Goal: Task Accomplishment & Management: Use online tool/utility

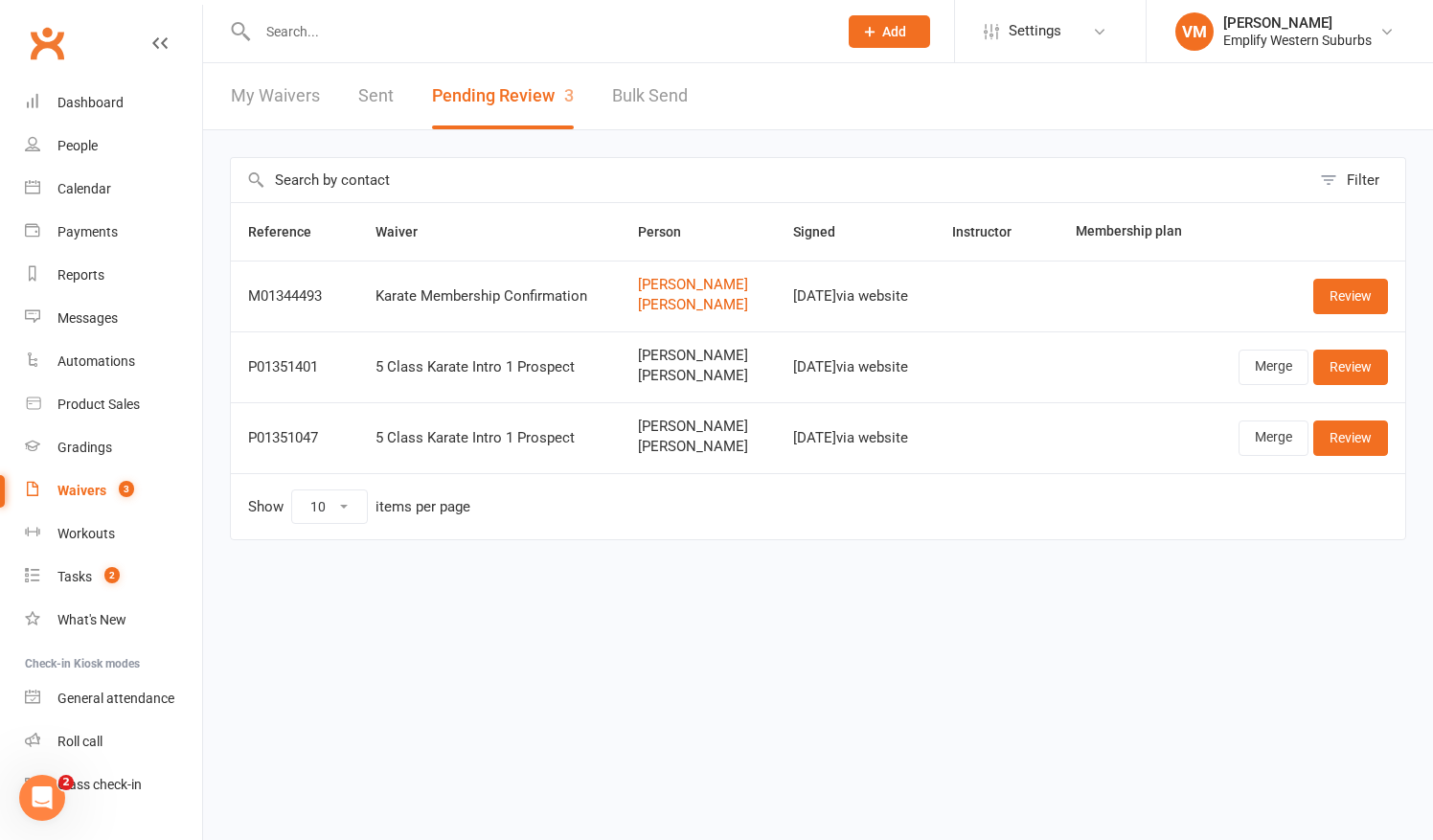
click at [415, 22] on input "text" at bounding box center [537, 31] width 571 height 26
type input "jo"
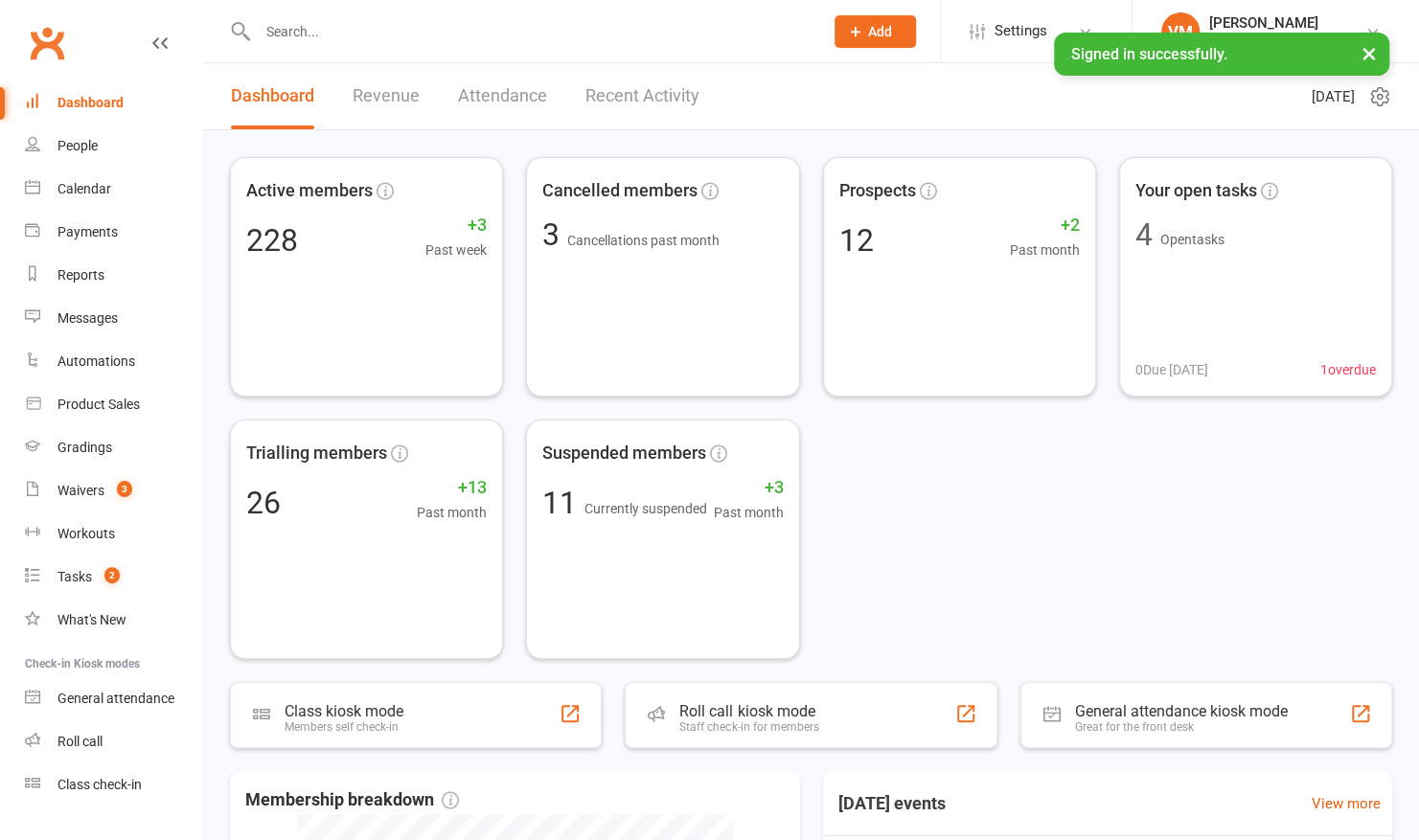
click at [408, 32] on input "text" at bounding box center [531, 31] width 558 height 26
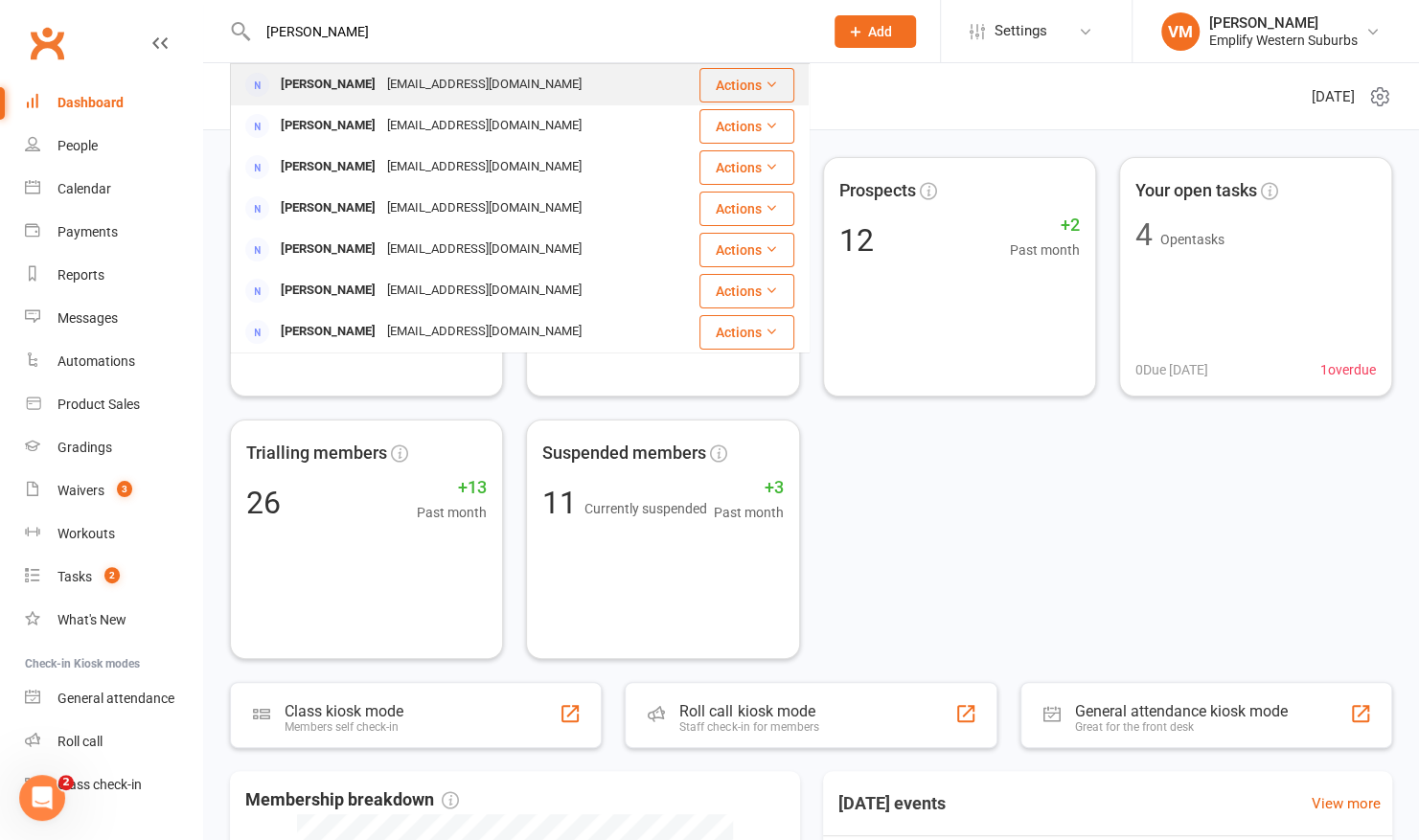
type input "joanna"
click at [432, 69] on div "Joanna Edwards jojames81@gmail.com" at bounding box center [465, 84] width 466 height 39
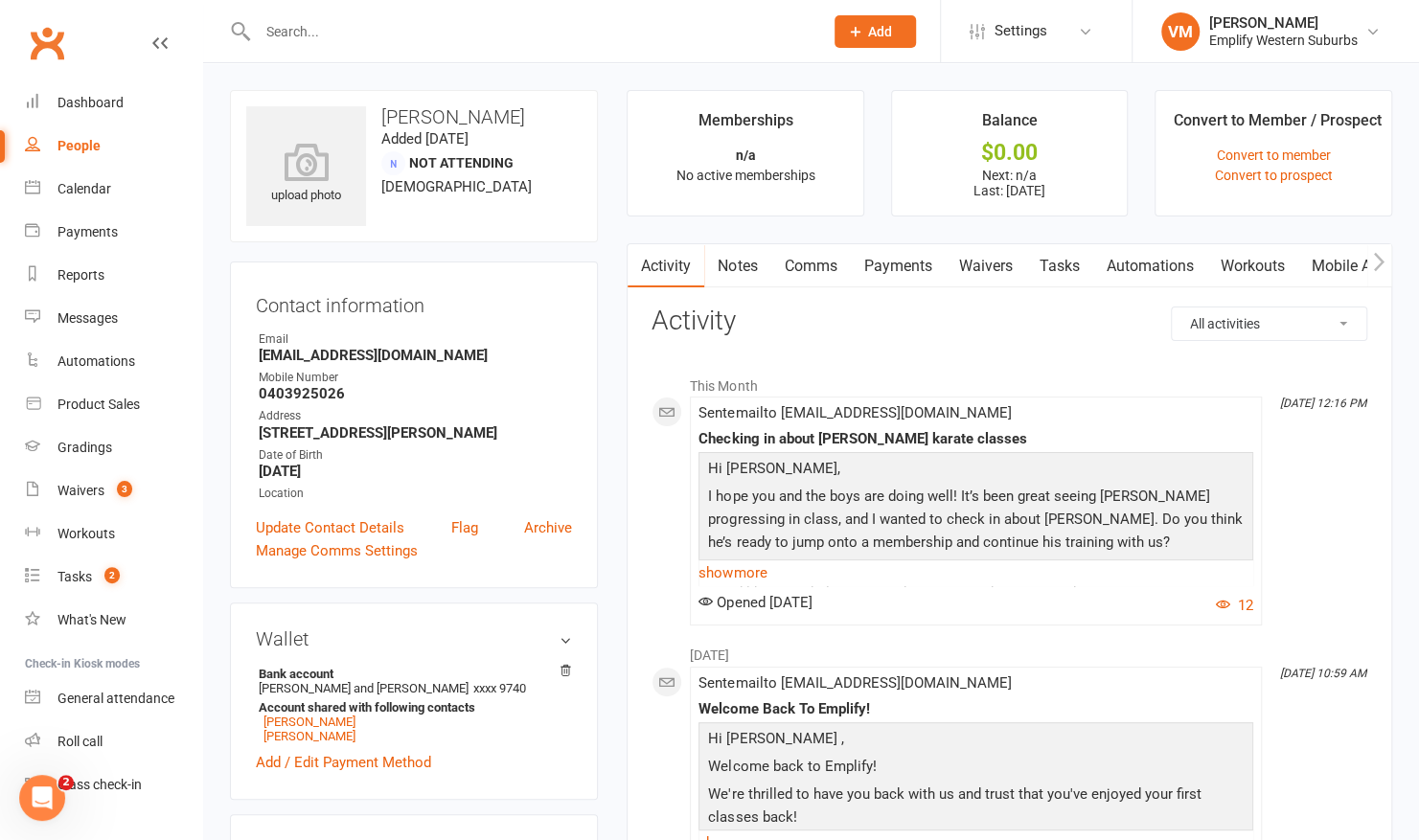
click at [960, 262] on link "Waivers" at bounding box center [986, 266] width 80 height 44
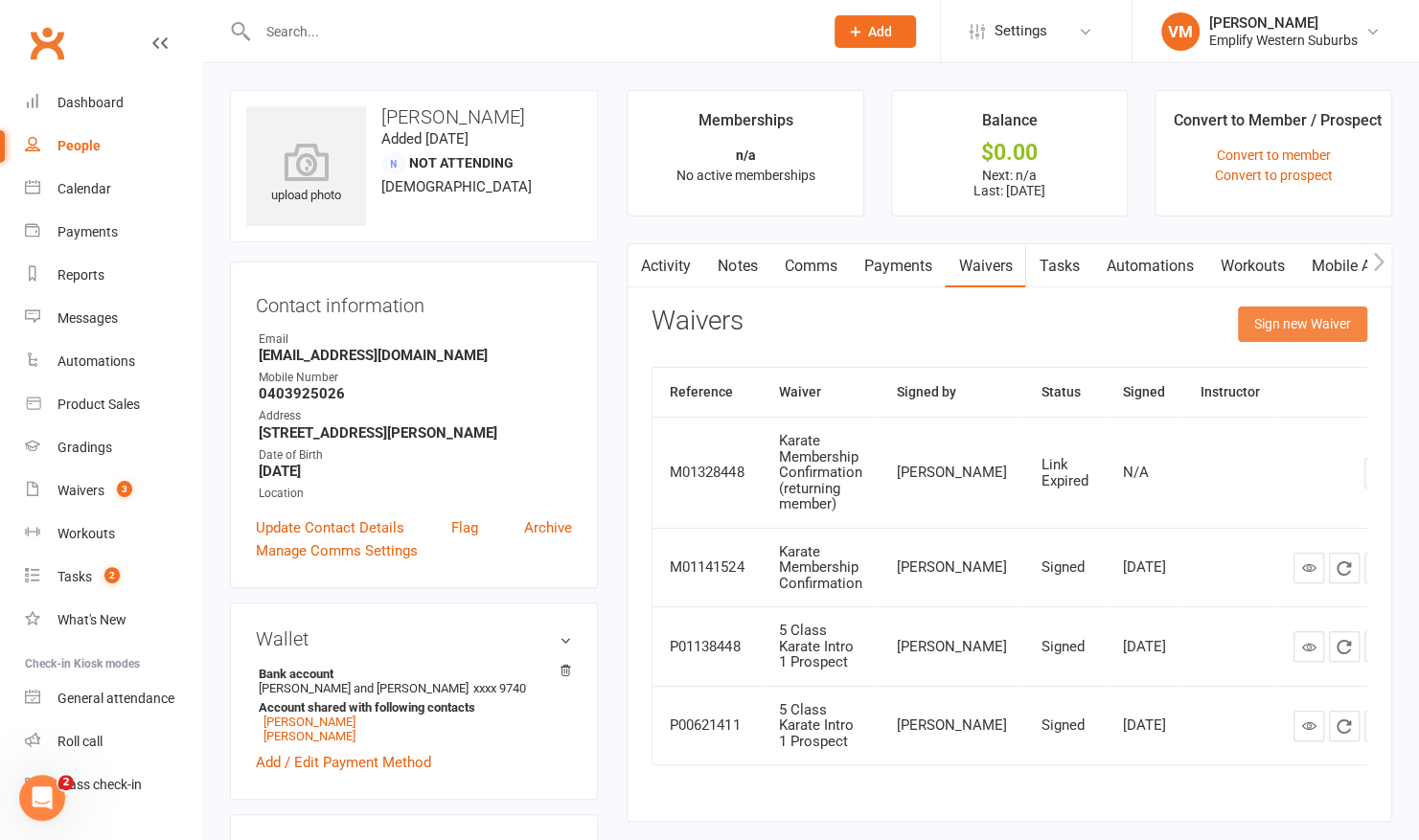
click at [1283, 329] on button "Sign new Waiver" at bounding box center [1303, 323] width 129 height 34
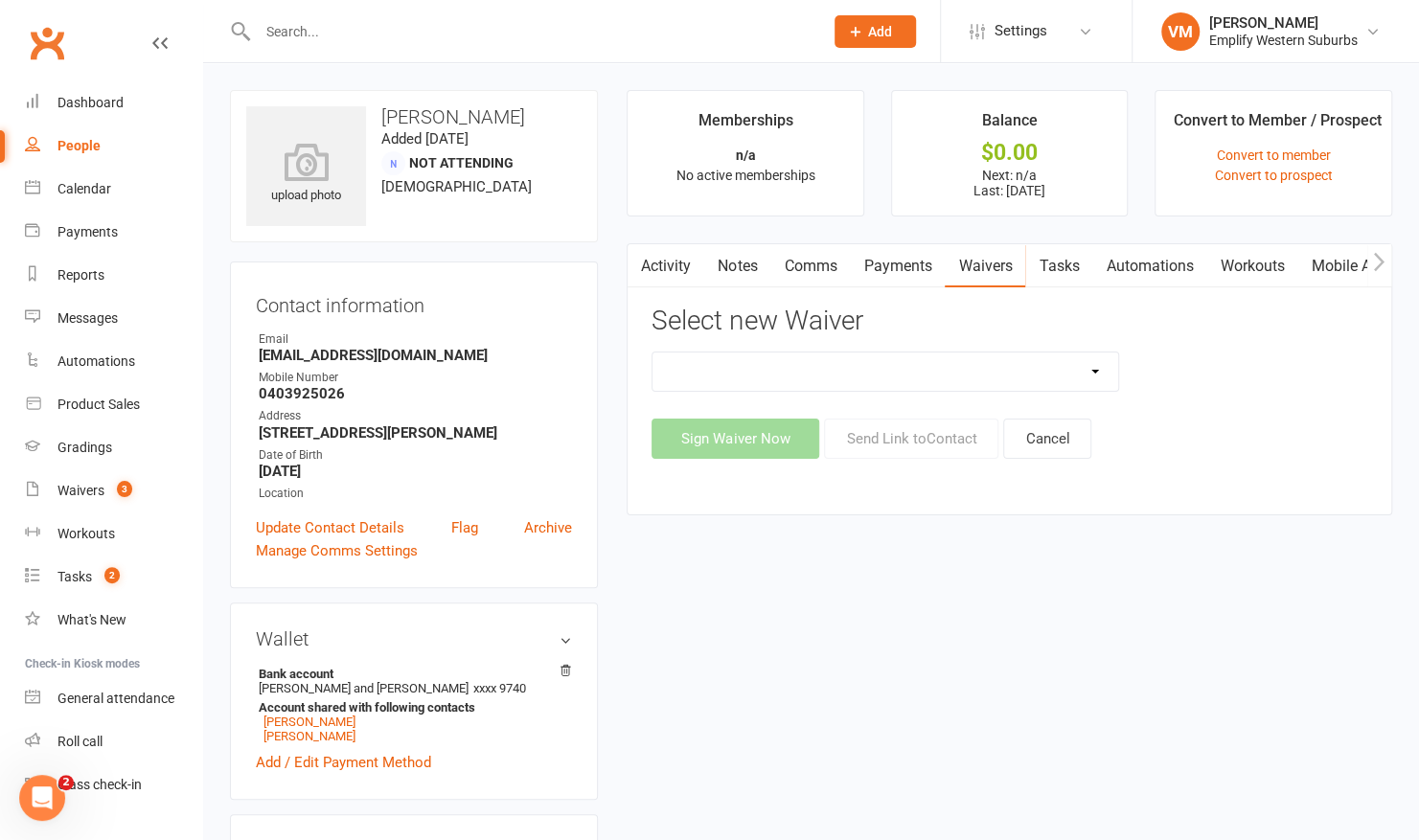
click at [1034, 376] on select "Karate Membership Confirmation Karate Membership Confirmation (returning member…" at bounding box center [886, 371] width 466 height 38
select select "11792"
click at [653, 353] on select "Karate Membership Confirmation Karate Membership Confirmation (returning member…" at bounding box center [886, 371] width 466 height 38
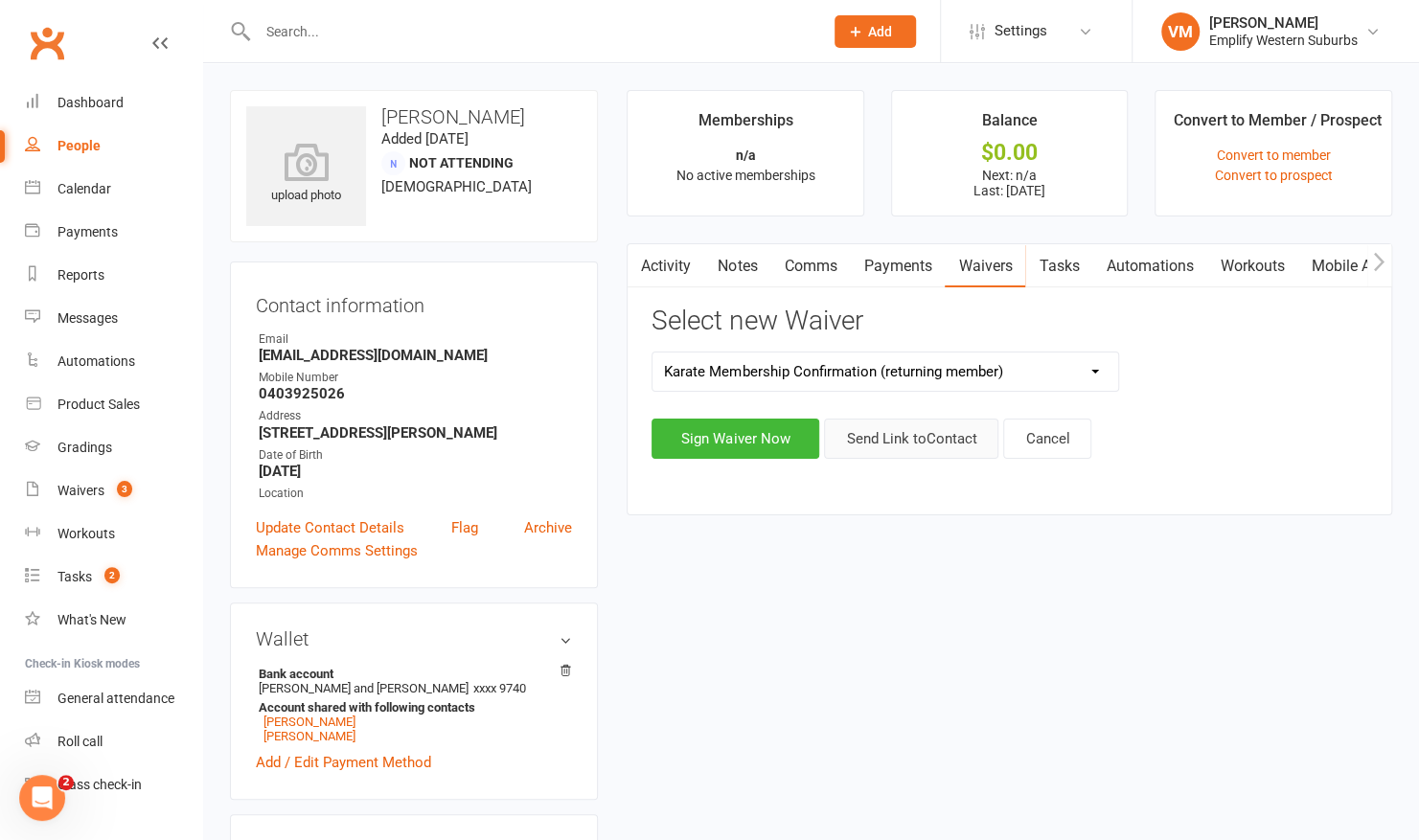
click at [889, 443] on button "Send Link to Contact" at bounding box center [911, 438] width 175 height 40
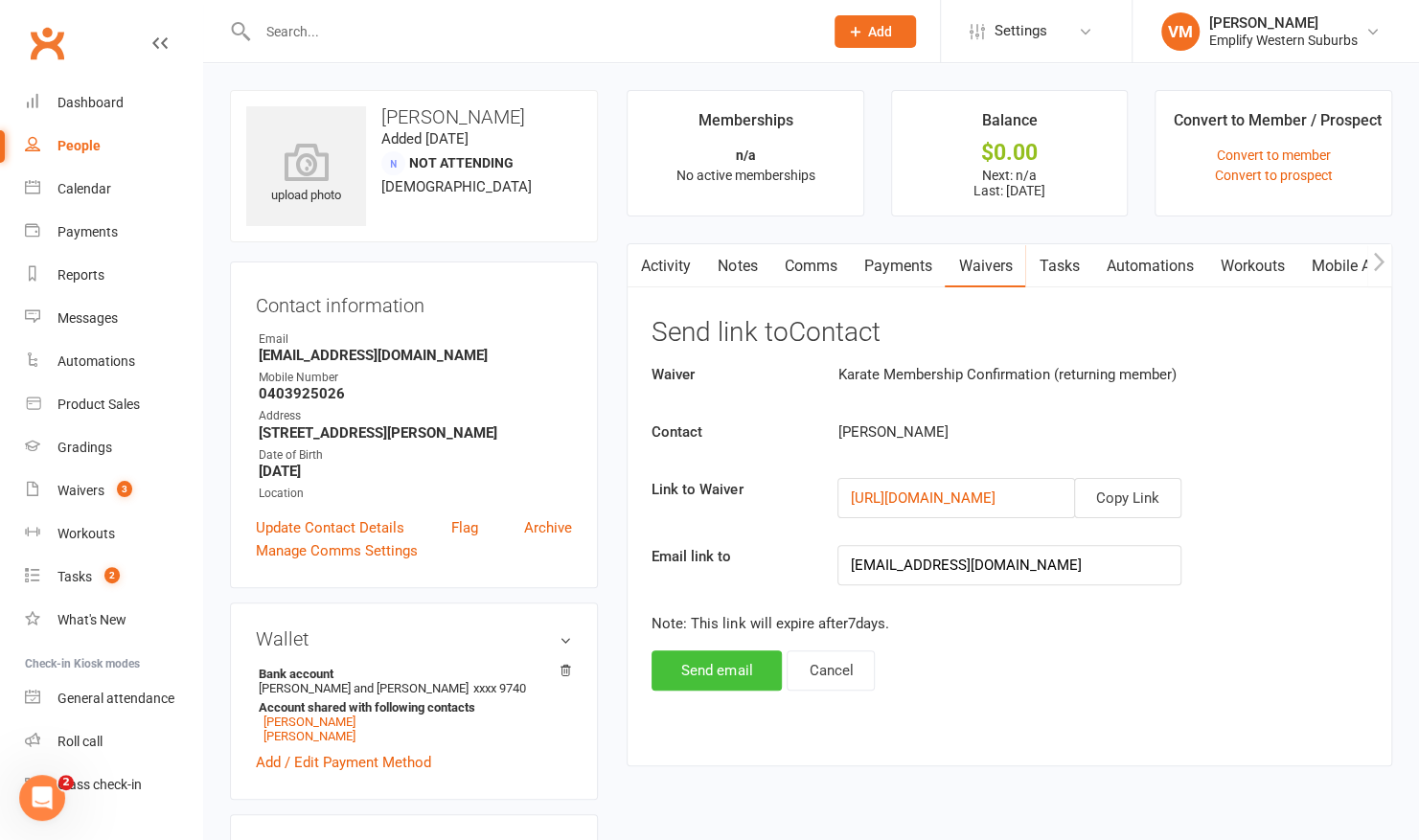
click at [702, 657] on button "Send email" at bounding box center [717, 670] width 130 height 40
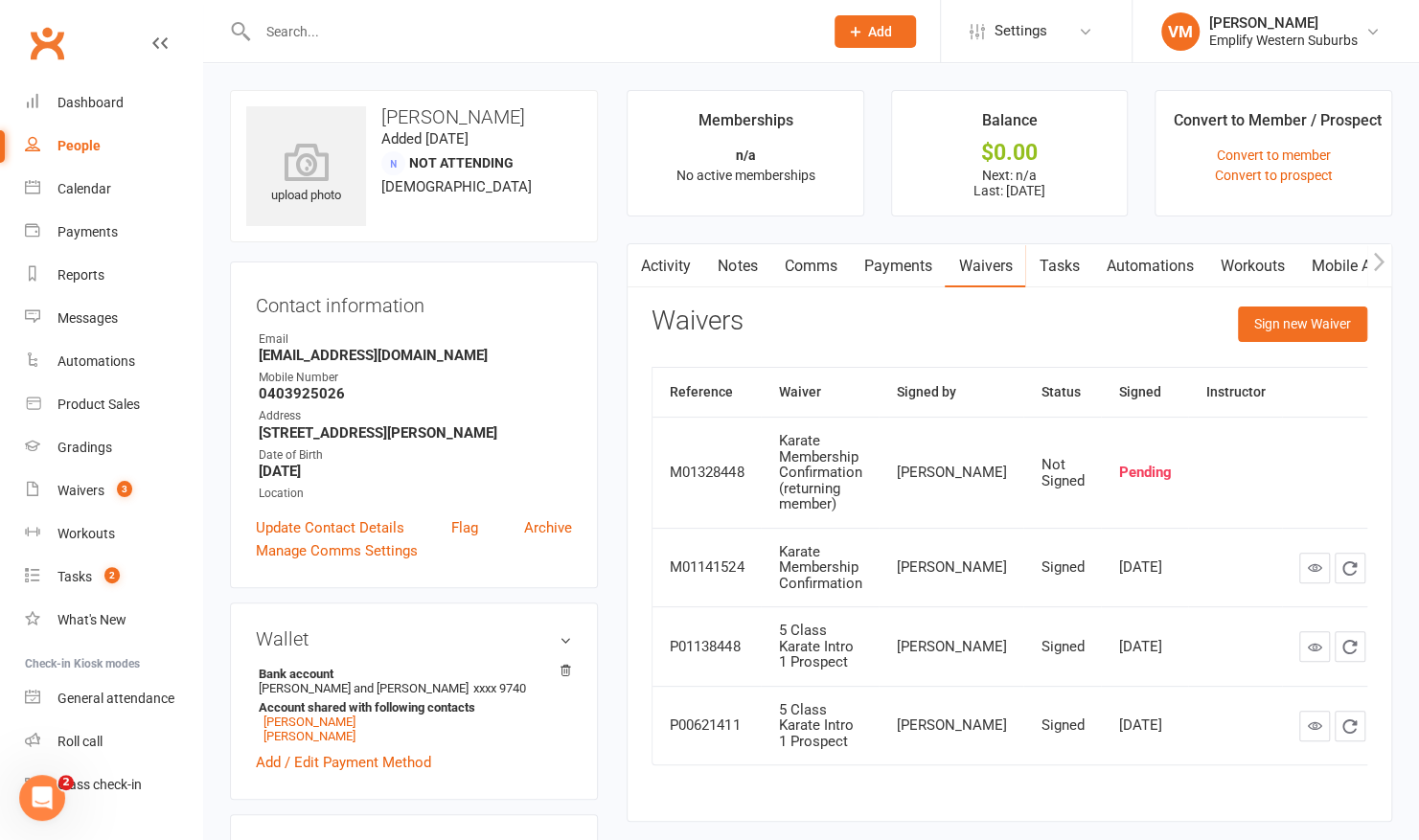
click at [441, 38] on input "text" at bounding box center [531, 31] width 558 height 26
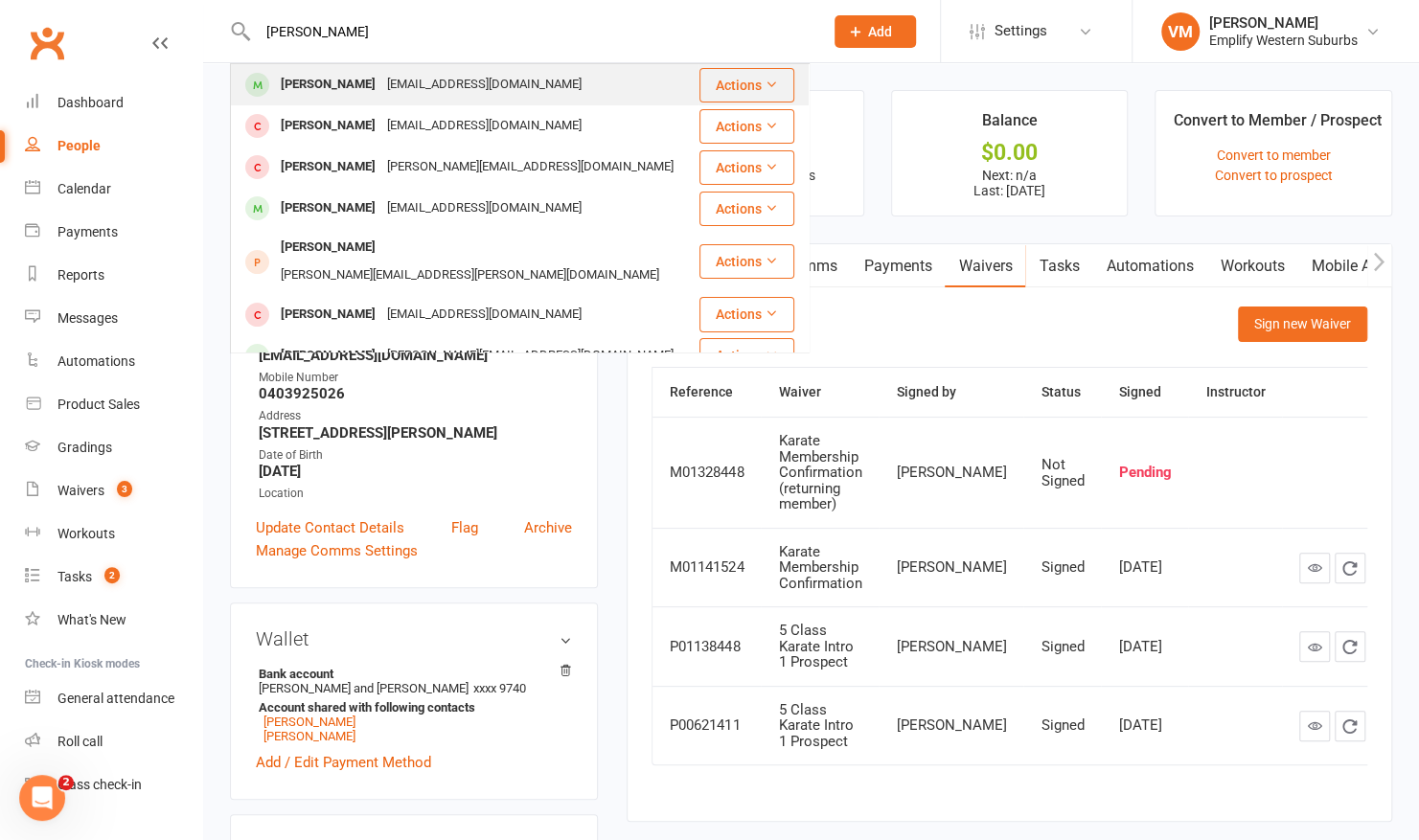
type input "frederick"
click at [406, 80] on div "Drjanehadfield@gmail.com" at bounding box center [484, 84] width 206 height 27
